Goal: Book appointment/travel/reservation

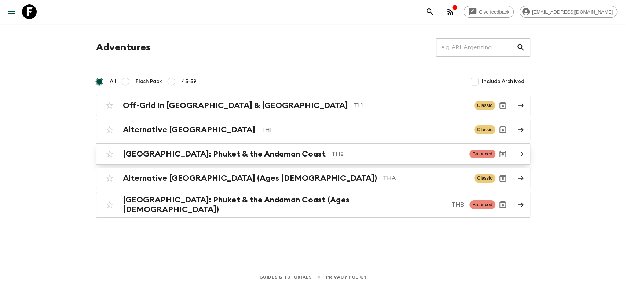
click at [211, 157] on h2 "[GEOGRAPHIC_DATA]: Phuket & the Andaman Coast" at bounding box center [224, 154] width 203 height 10
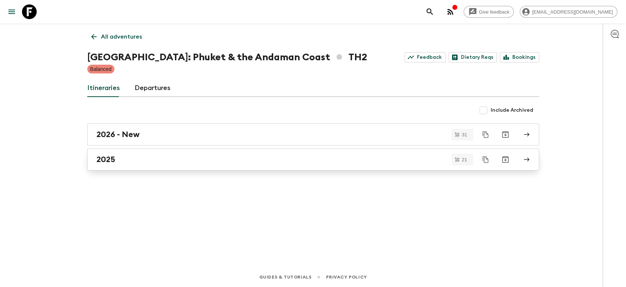
click at [156, 154] on div "2025" at bounding box center [307, 159] width 420 height 10
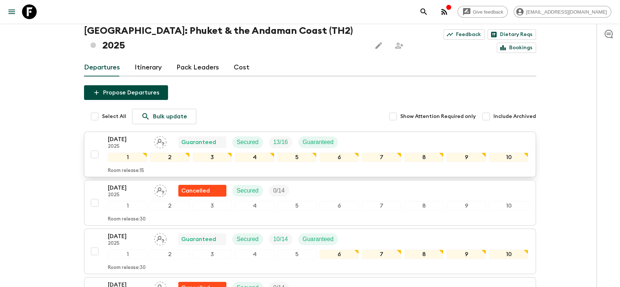
scroll to position [41, 0]
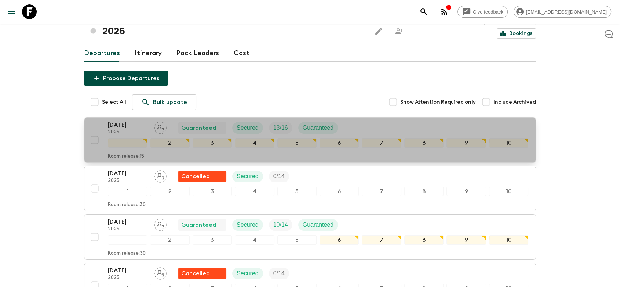
click at [369, 120] on div "[DATE] 2025 Guaranteed Secured 13 / 16 Guaranteed" at bounding box center [318, 127] width 421 height 15
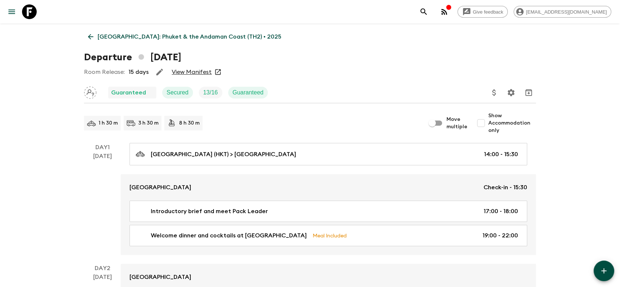
click at [185, 70] on link "View Manifest" at bounding box center [192, 71] width 40 height 7
